Goal: Complete application form

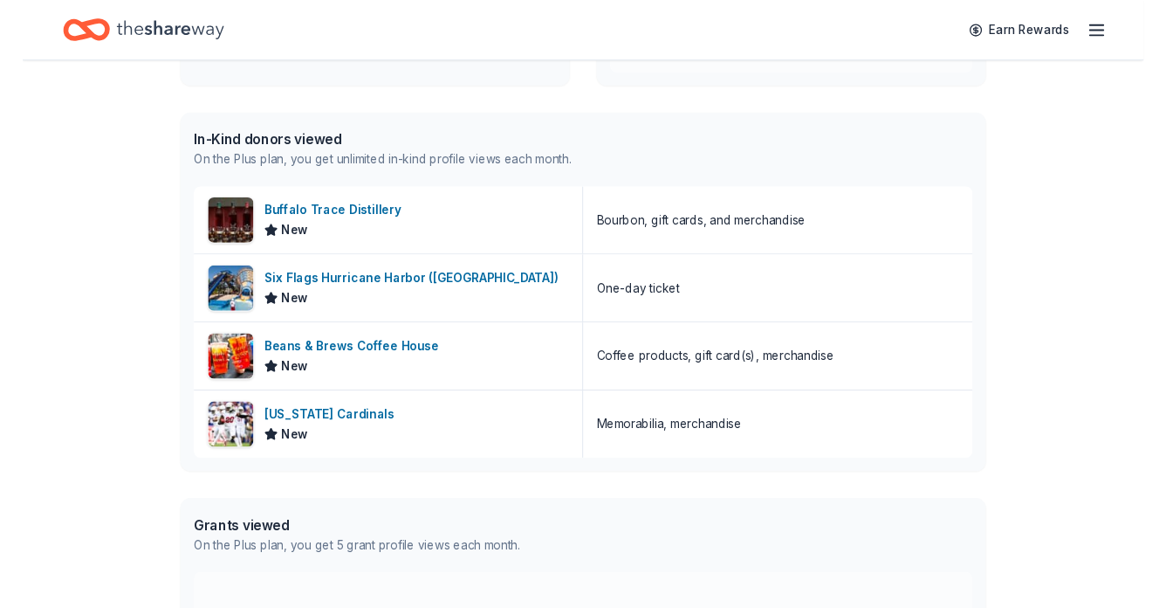
scroll to position [409, 0]
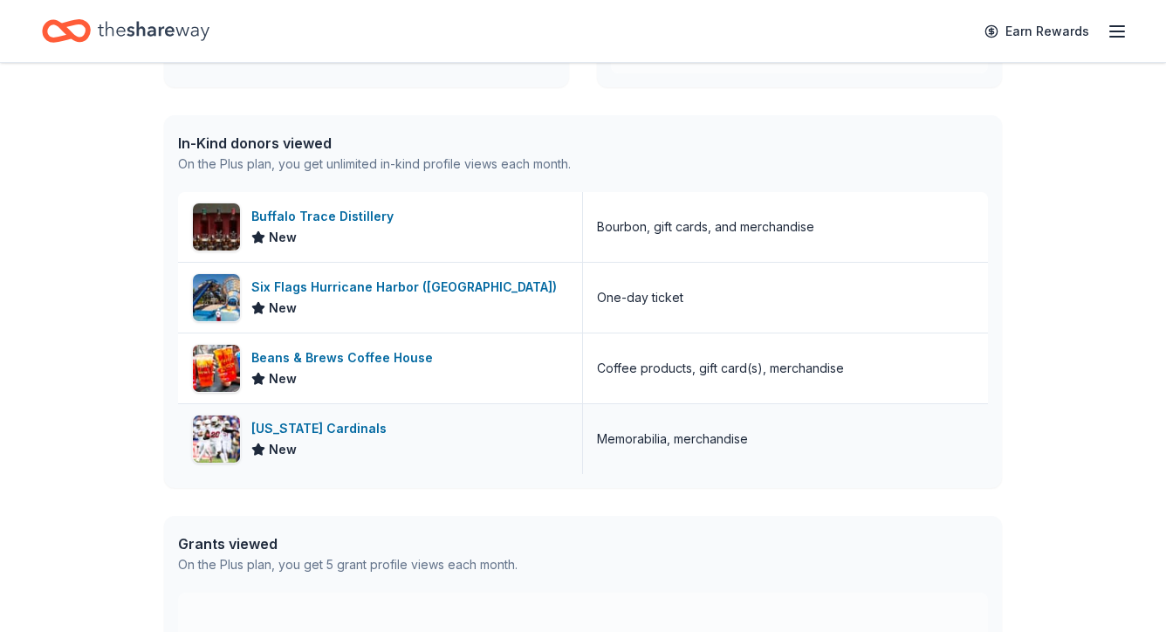
click at [306, 431] on div "[US_STATE] Cardinals" at bounding box center [322, 428] width 142 height 21
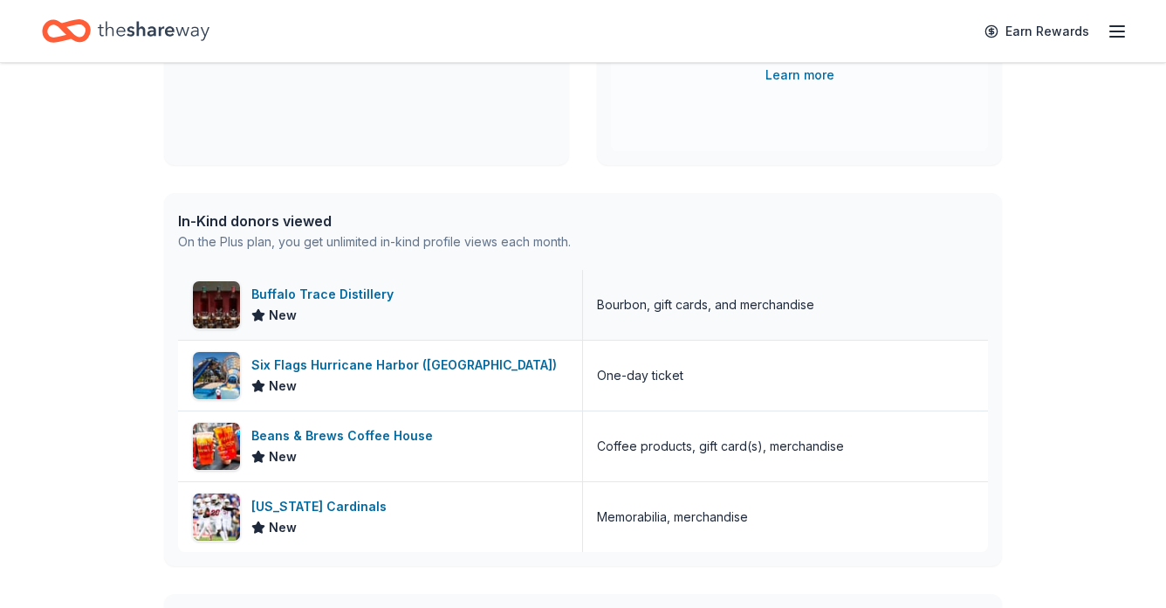
scroll to position [334, 0]
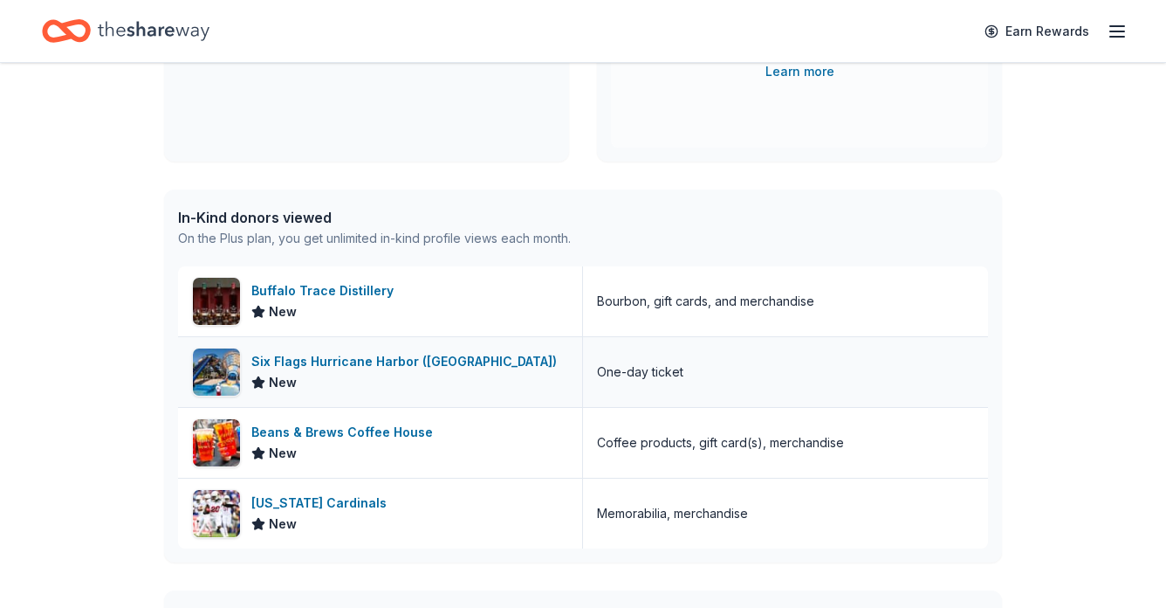
click at [381, 361] on div "Six Flags Hurricane Harbor ([GEOGRAPHIC_DATA])" at bounding box center [407, 361] width 312 height 21
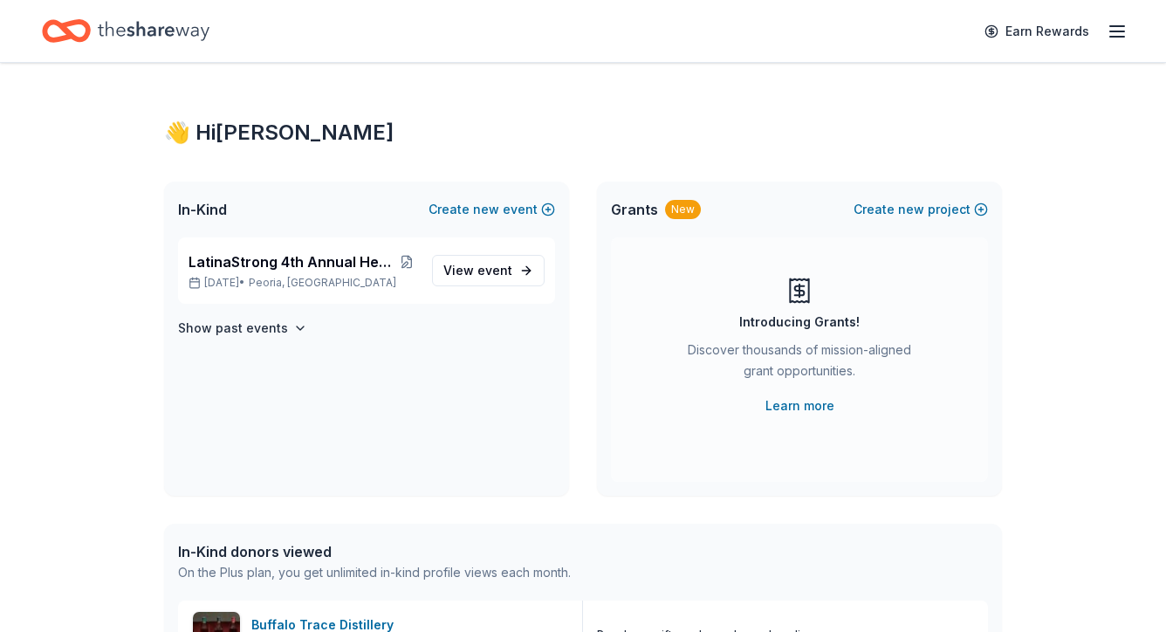
scroll to position [0, 0]
click at [1109, 34] on icon "button" at bounding box center [1117, 31] width 21 height 21
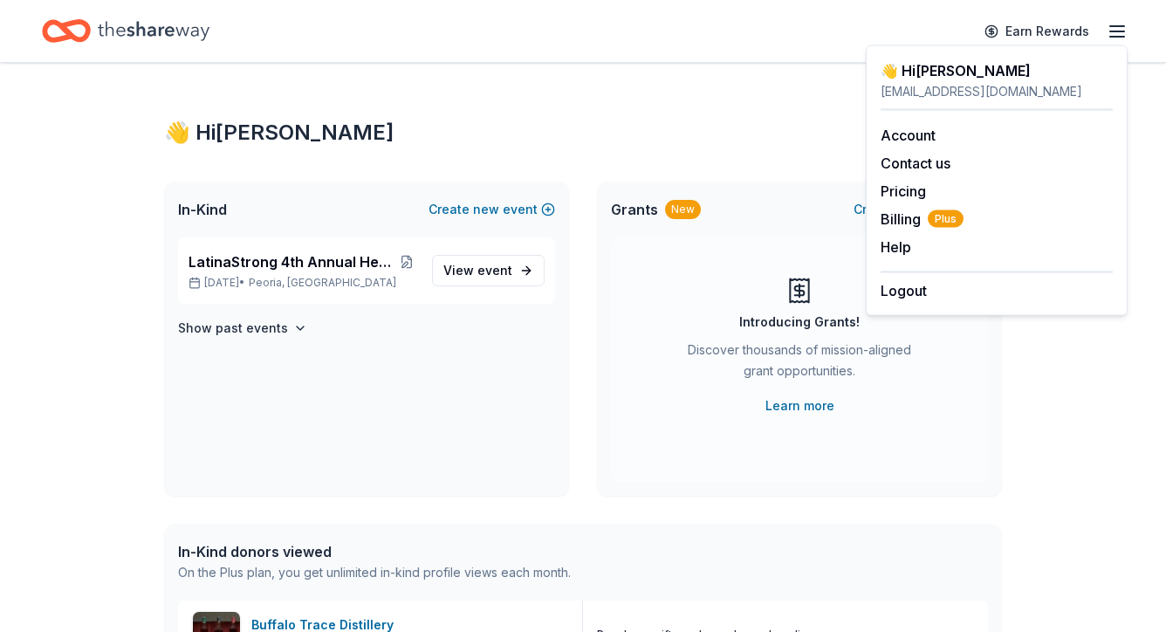
click at [600, 76] on div "👋 Hi Anna In-Kind Create new event LatinaStrong 4th Annual Health Equity Summit…" at bounding box center [583, 640] width 894 height 1155
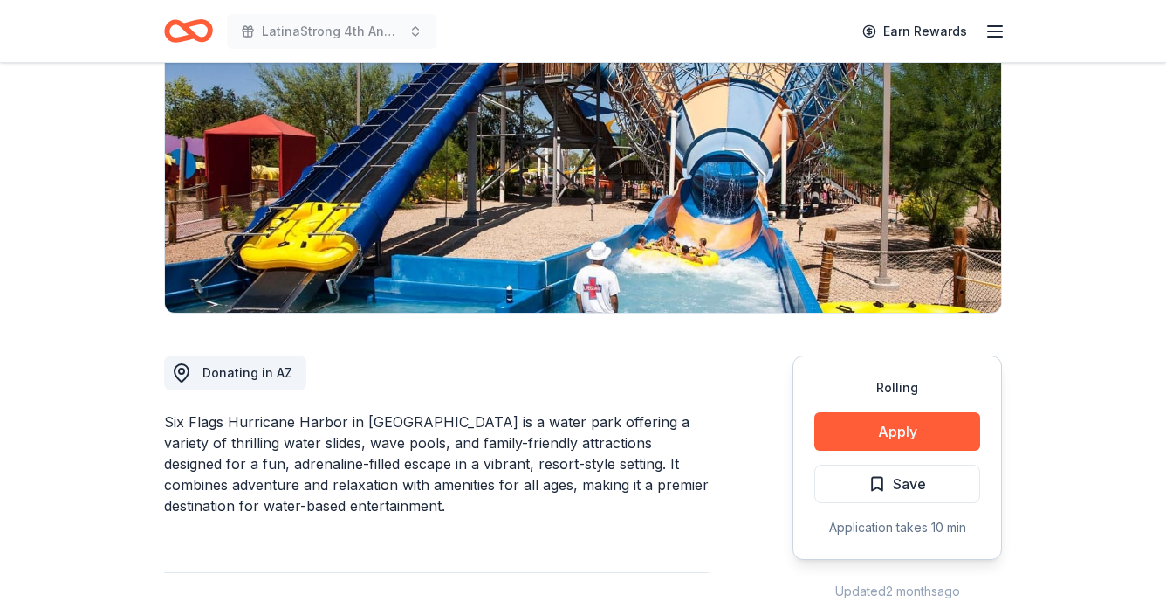
scroll to position [258, 0]
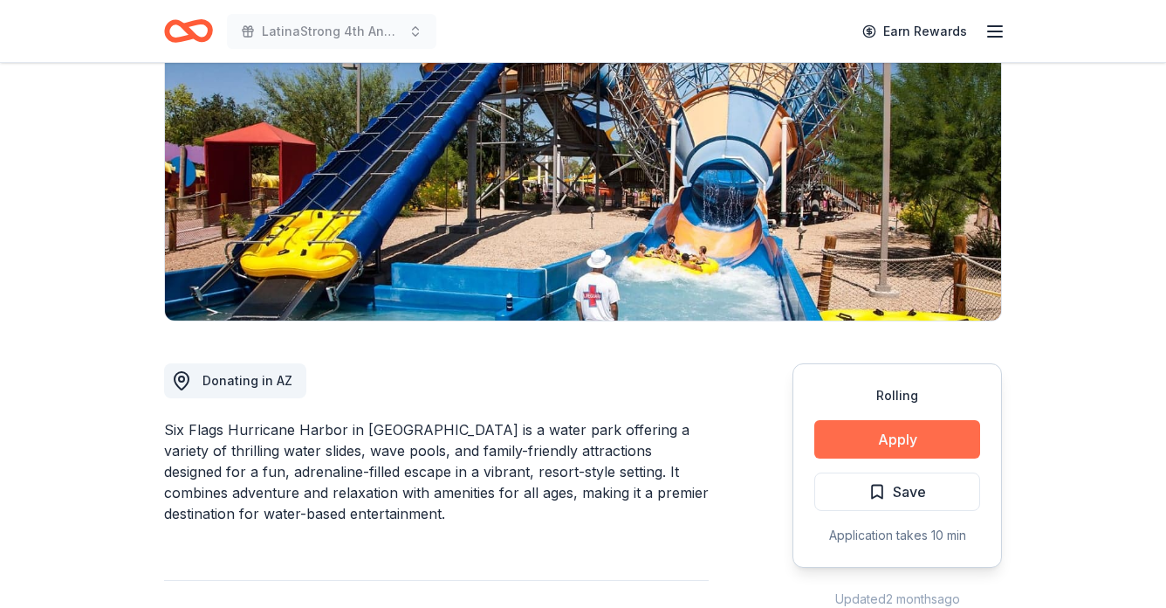
click at [866, 420] on button "Apply" at bounding box center [897, 439] width 166 height 38
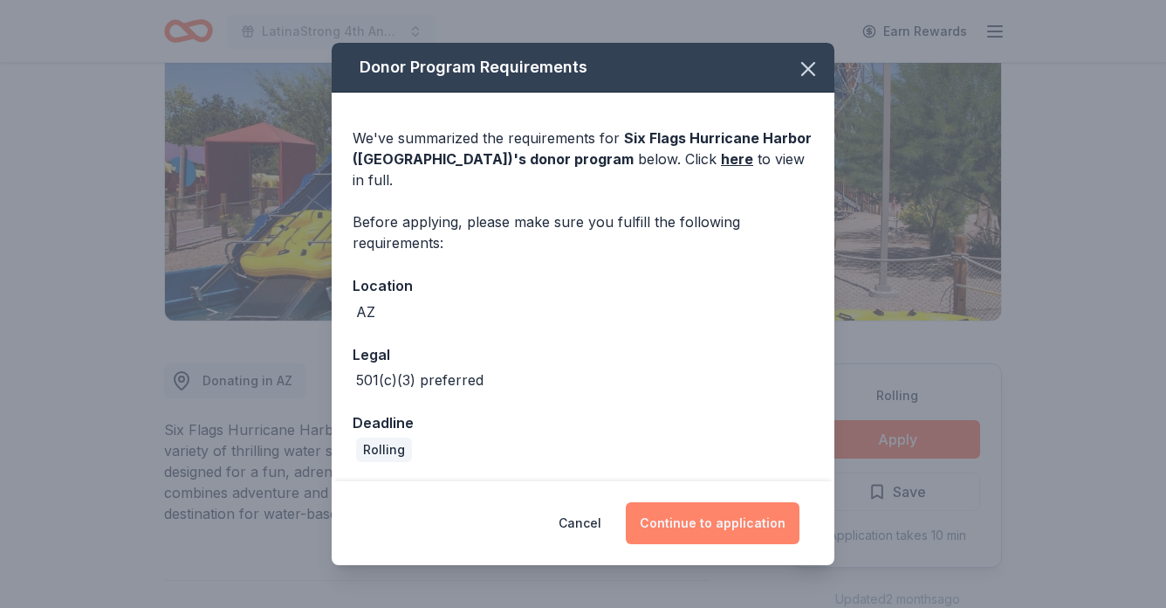
click at [726, 505] on button "Continue to application" at bounding box center [713, 523] width 174 height 42
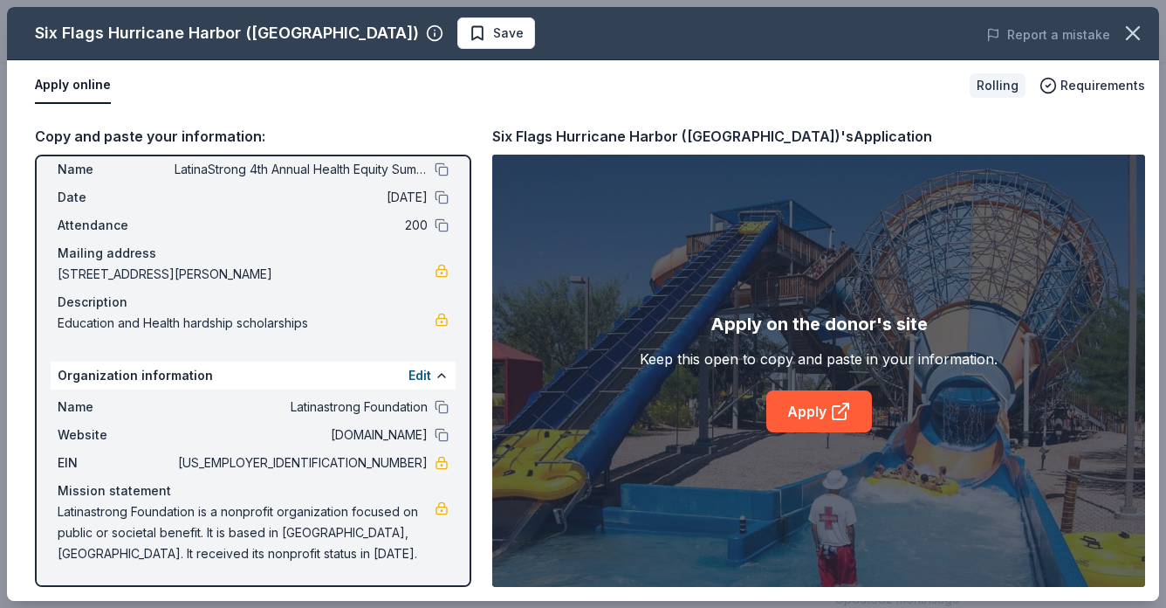
scroll to position [46, 0]
click at [786, 419] on link "Apply" at bounding box center [819, 411] width 106 height 42
